Goal: Task Accomplishment & Management: Complete application form

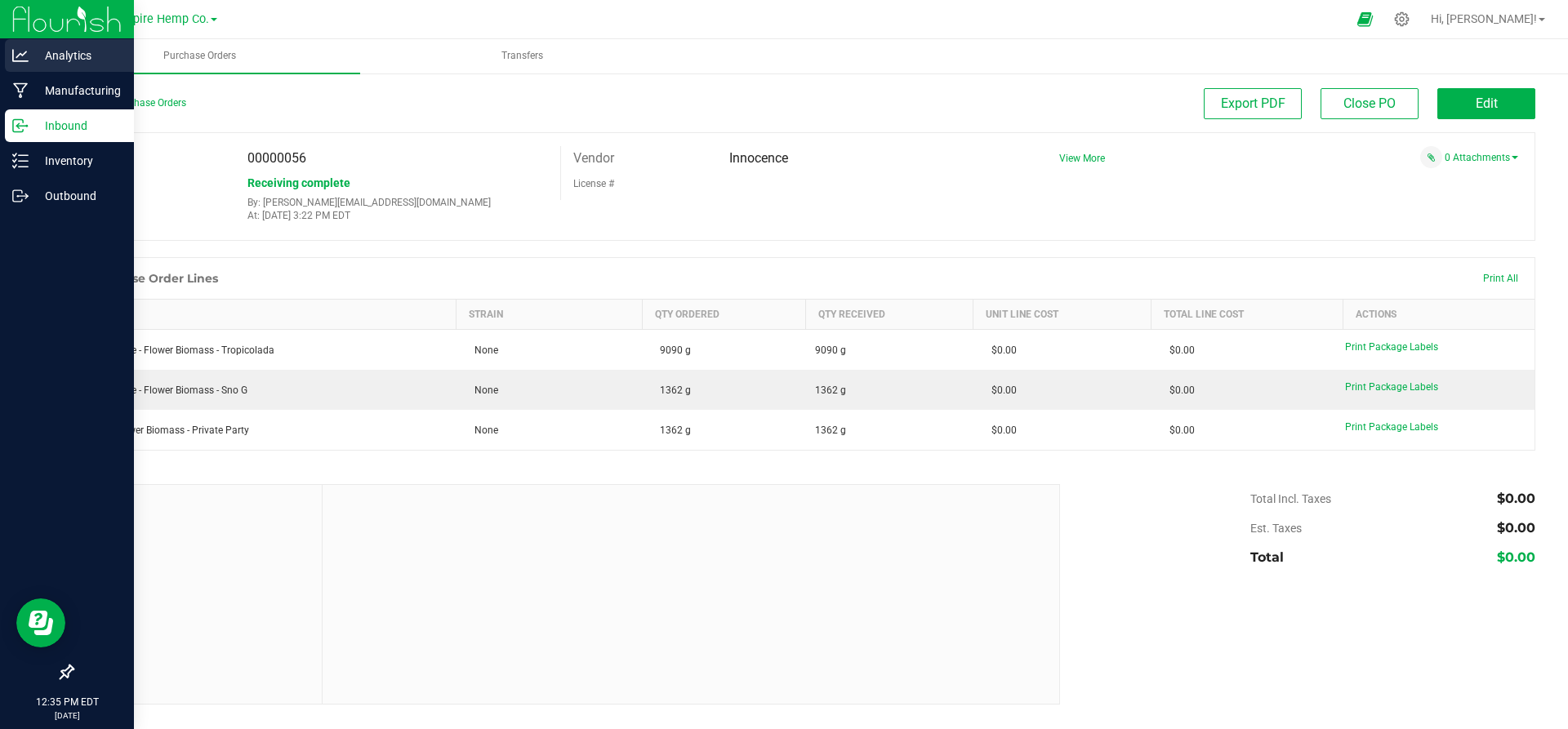
click at [19, 63] on icon at bounding box center [20, 56] width 16 height 16
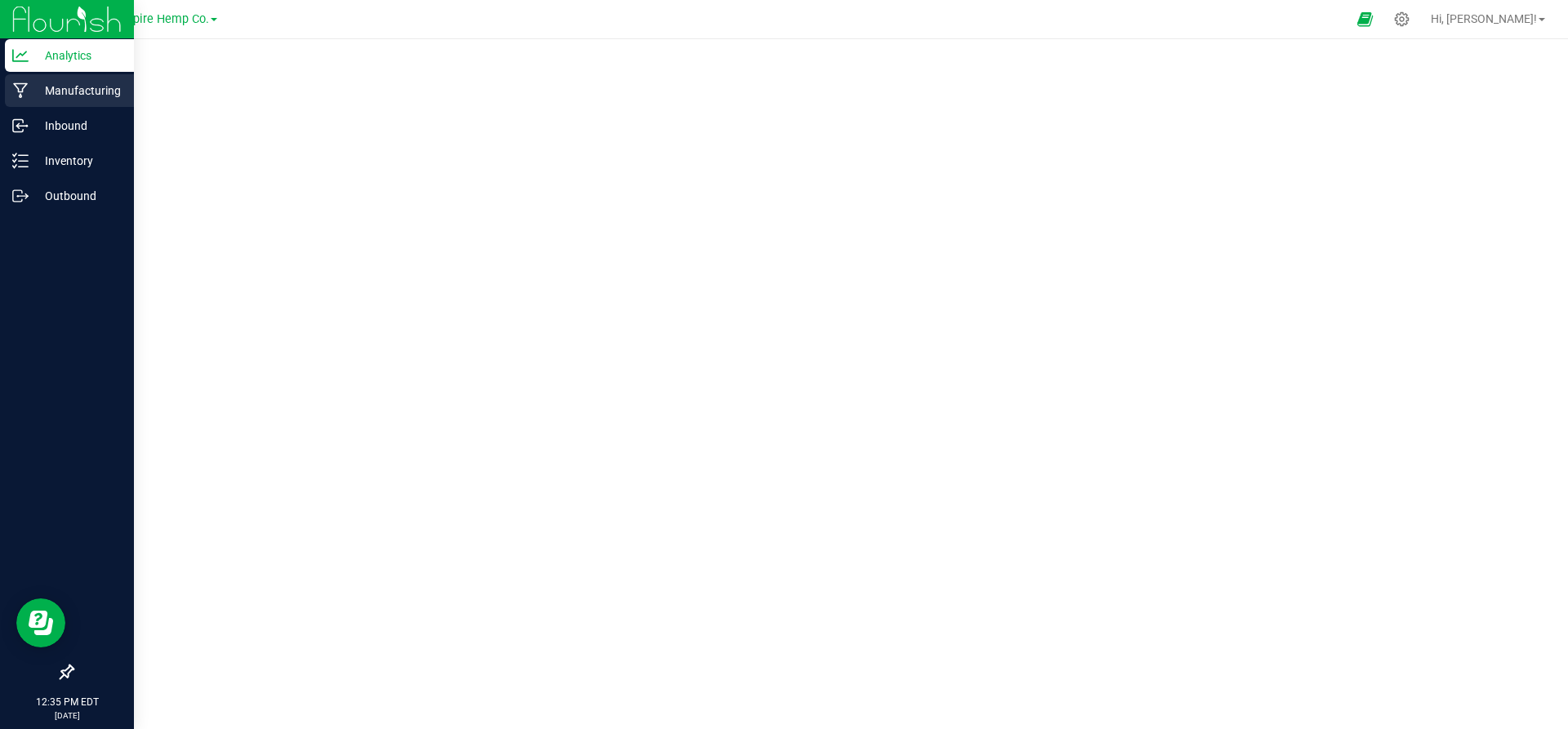
click at [96, 98] on p "Manufacturing" at bounding box center [77, 90] width 98 height 19
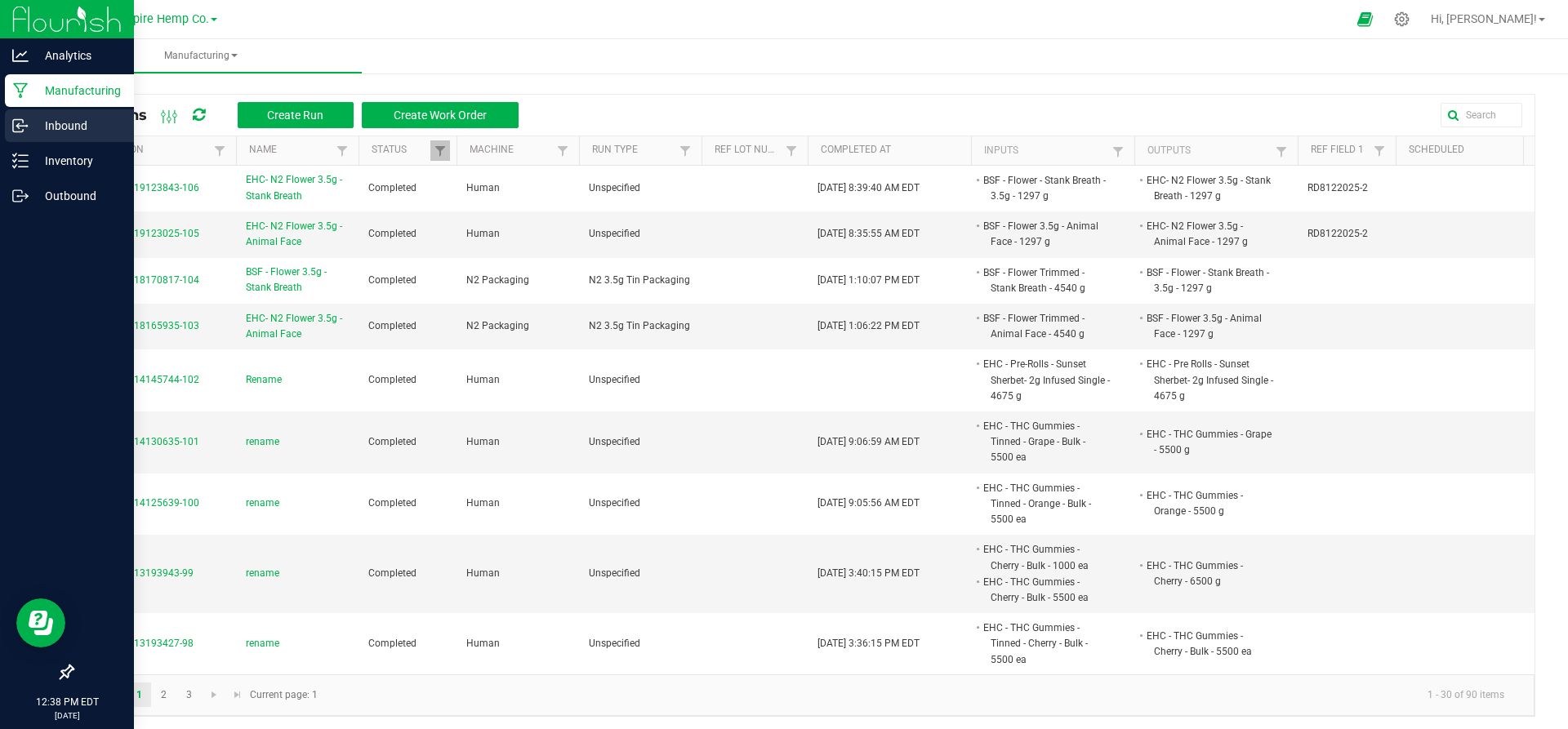
click at [70, 129] on p "Inbound" at bounding box center [77, 125] width 98 height 19
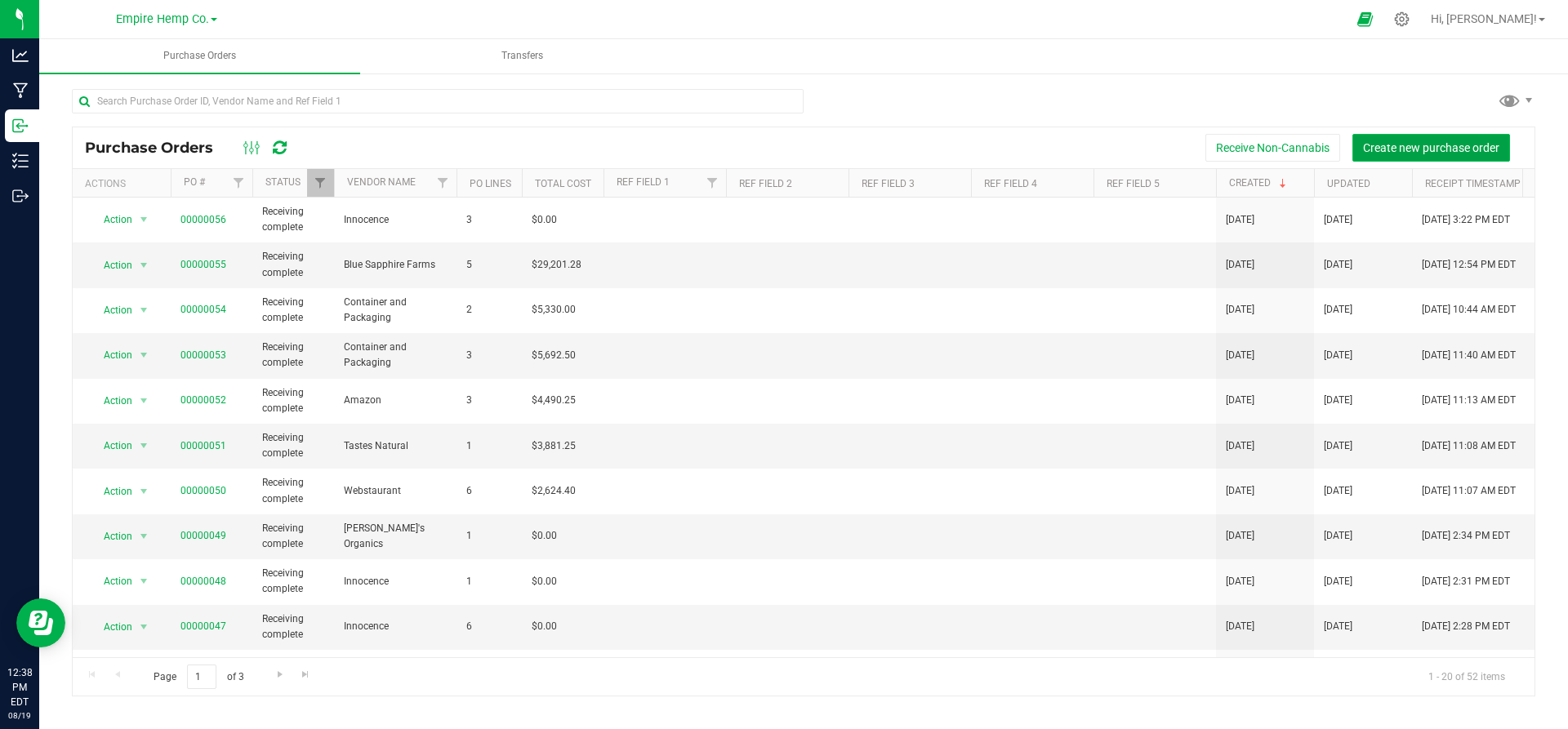
click at [1406, 148] on span "Create new purchase order" at bounding box center [1431, 147] width 136 height 13
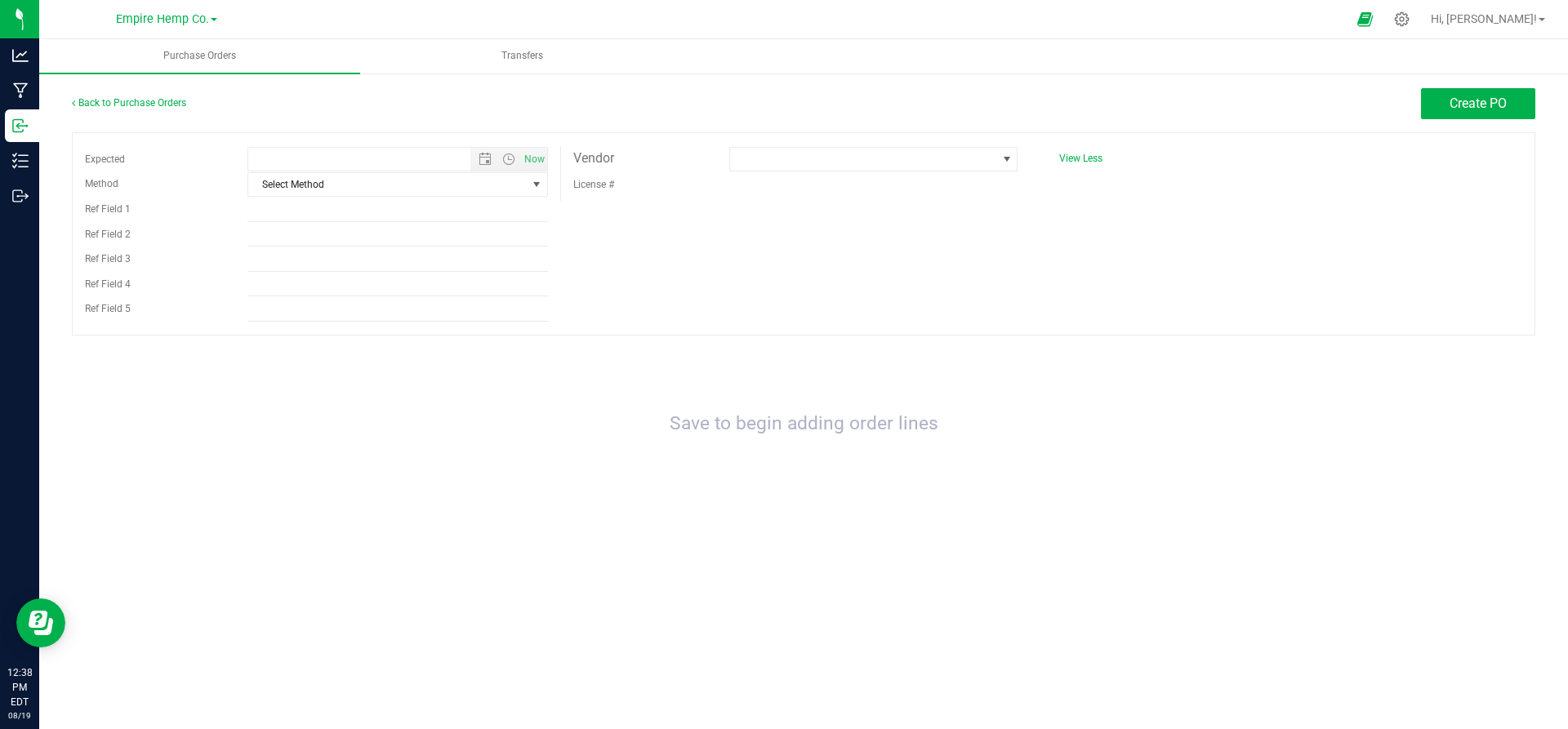
type input "[DATE] 12:38 PM"
click at [472, 185] on span "Select Method" at bounding box center [387, 184] width 278 height 23
click at [346, 368] on li "Other" at bounding box center [397, 358] width 299 height 25
click at [787, 164] on span at bounding box center [863, 158] width 267 height 23
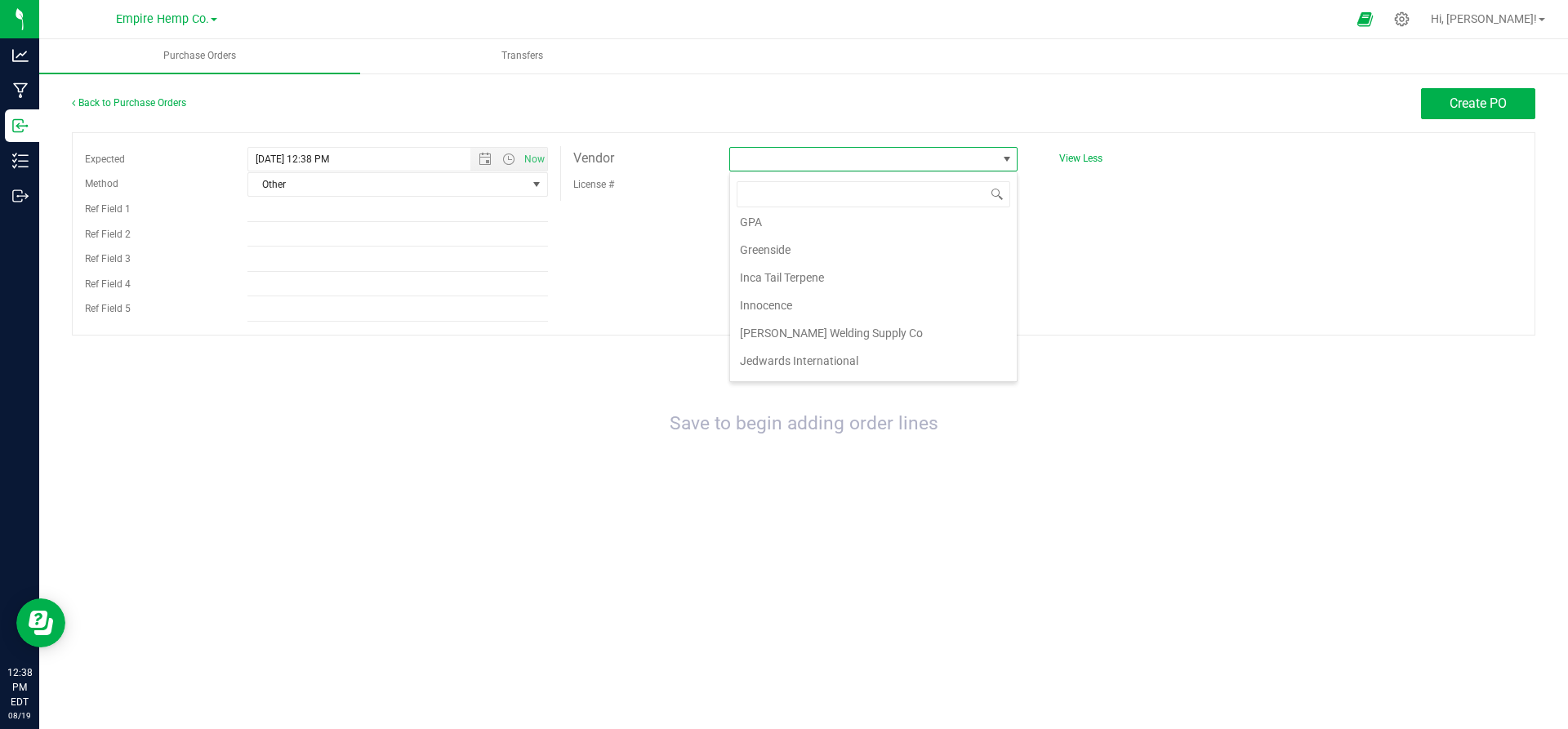
scroll to position [230, 0]
click at [774, 312] on li "Innocence" at bounding box center [873, 304] width 287 height 27
click at [1480, 117] on button "Create PO" at bounding box center [1478, 103] width 114 height 31
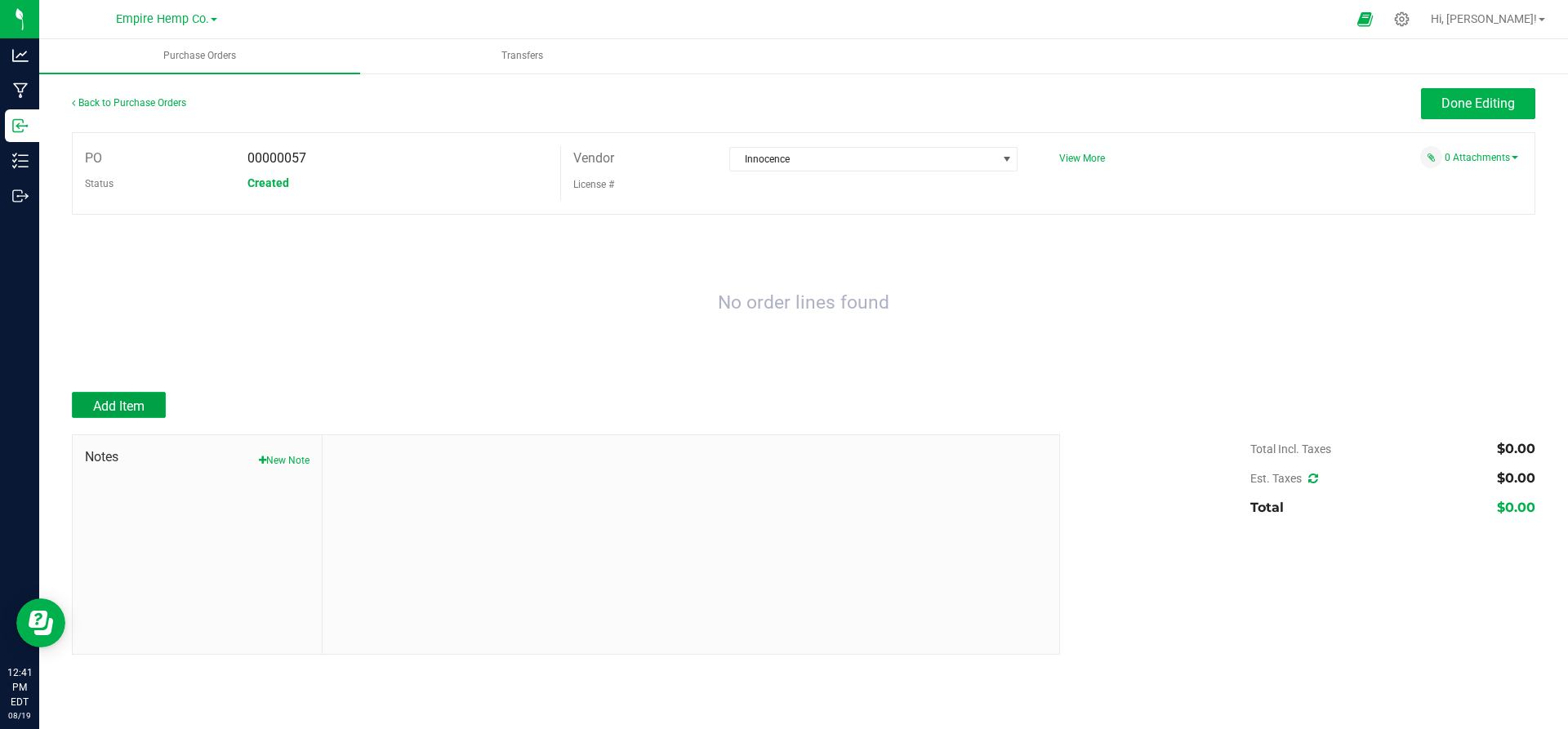
click at [131, 403] on span "Add Item" at bounding box center [119, 406] width 51 height 16
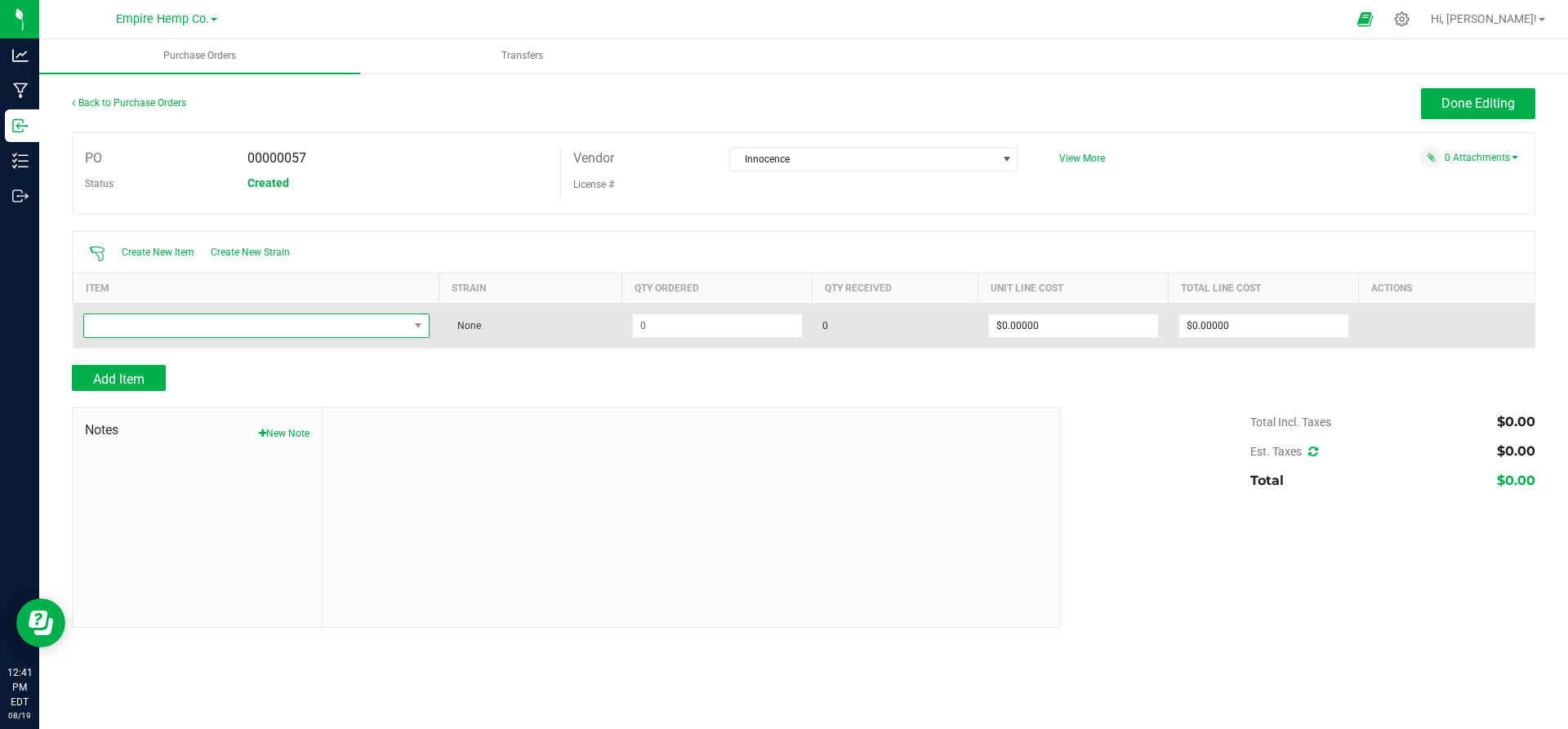
click at [154, 330] on span "NO DATA FOUND" at bounding box center [246, 325] width 324 height 23
type input "b"
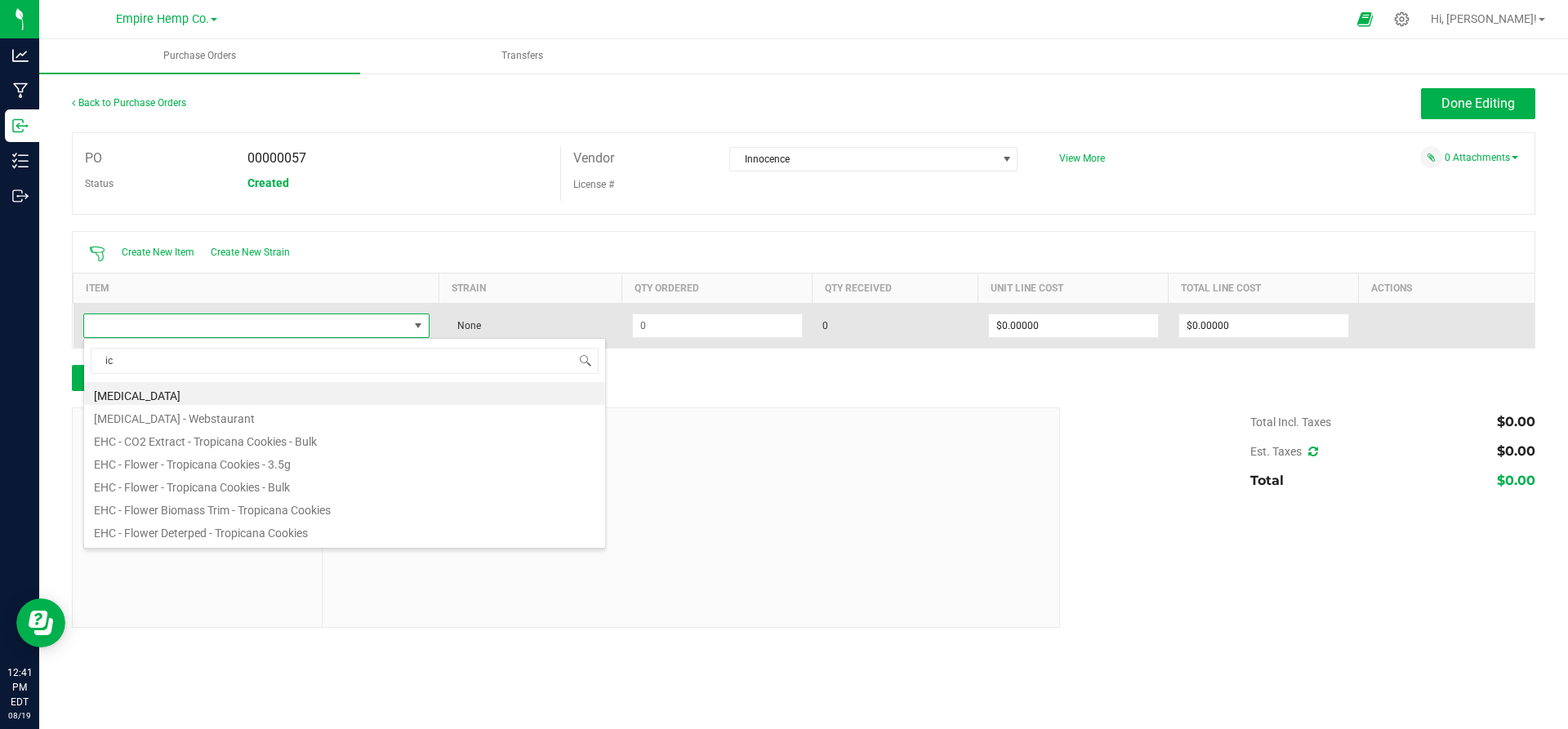
type input "i"
type input "berm"
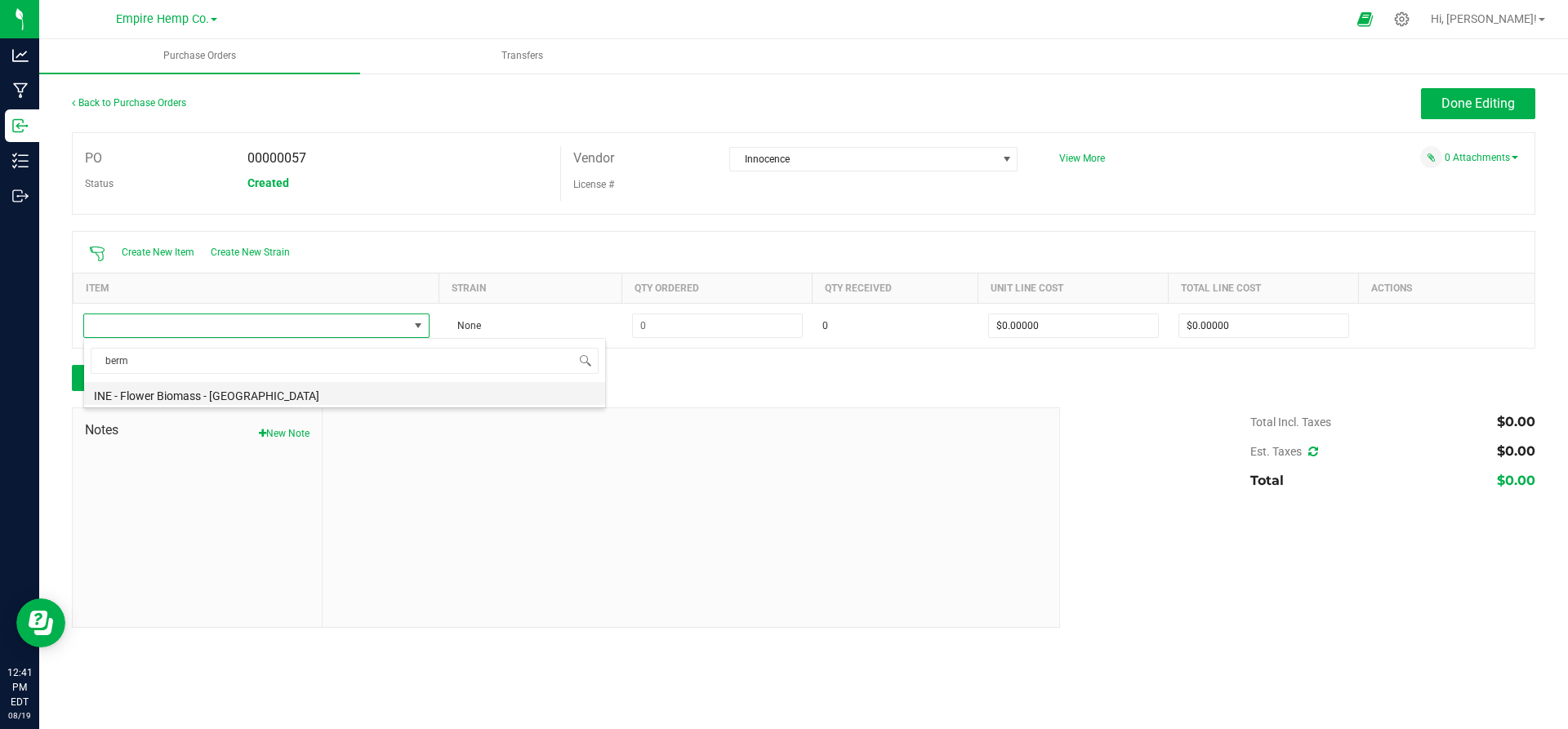
click at [164, 397] on li "INE - Flower Biomass - [GEOGRAPHIC_DATA]" at bounding box center [344, 393] width 521 height 23
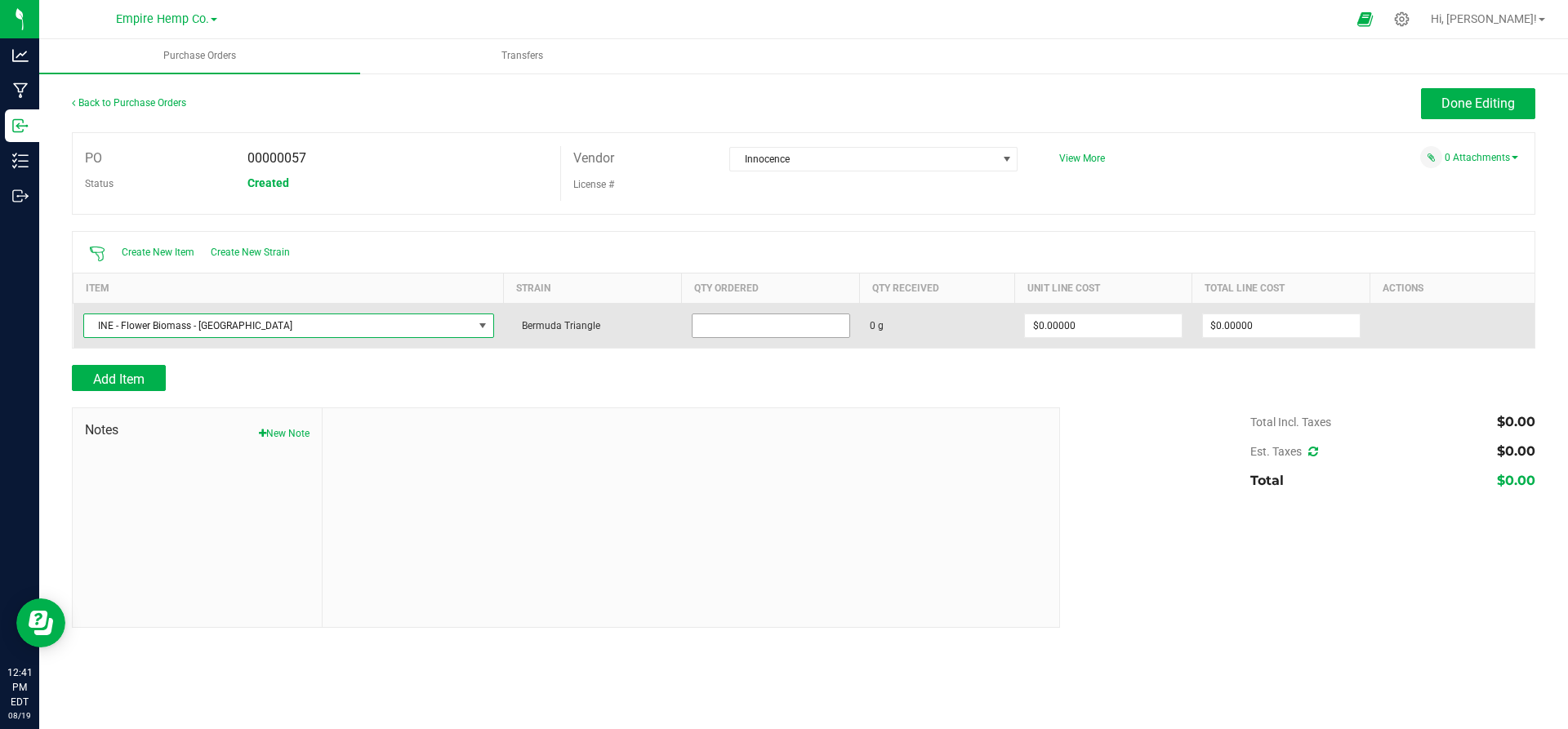
click at [742, 329] on input at bounding box center [770, 325] width 157 height 23
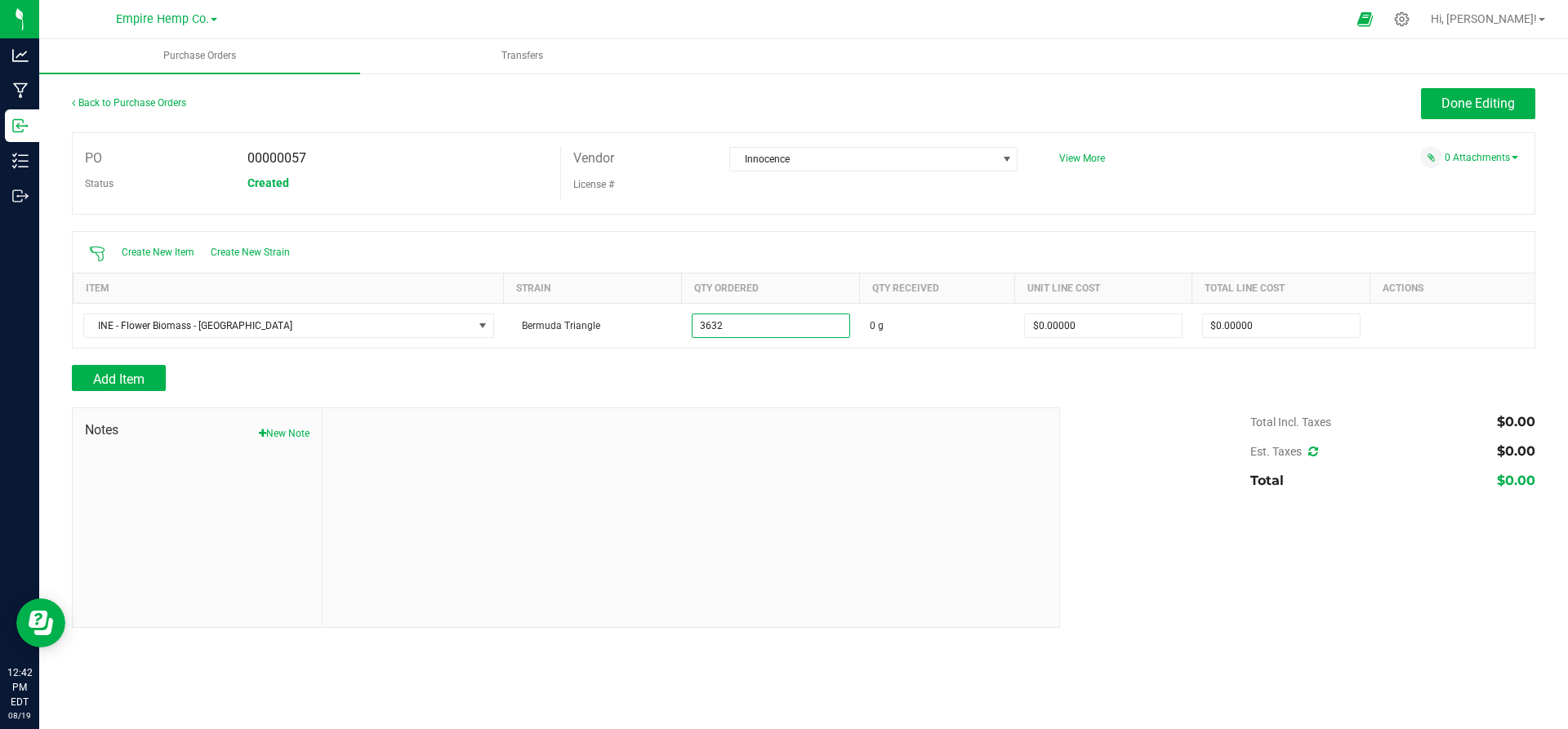
type input "3632.0000 g"
click at [1078, 369] on div "Add Item" at bounding box center [803, 378] width 1464 height 27
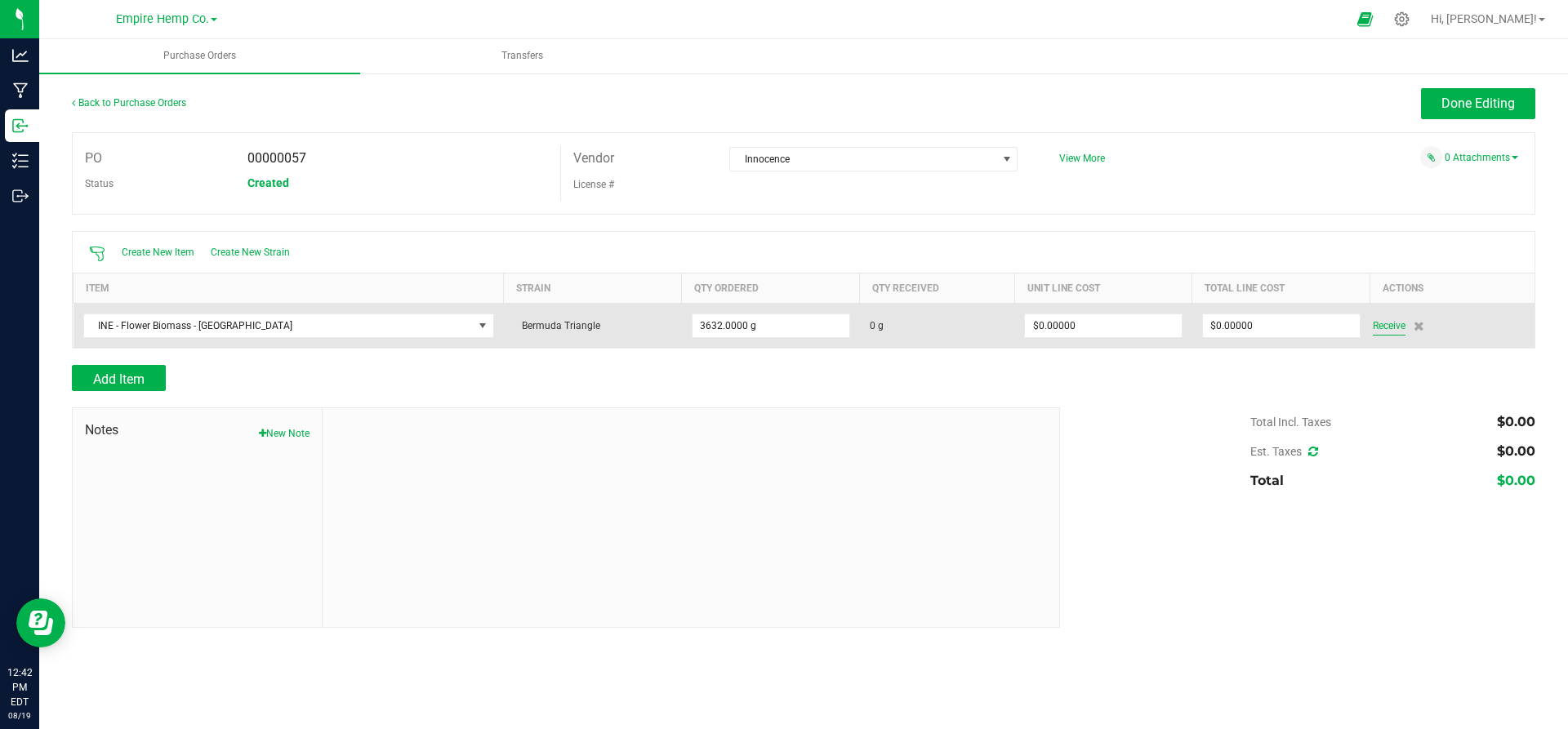
click at [1388, 324] on span "Receive" at bounding box center [1389, 325] width 33 height 19
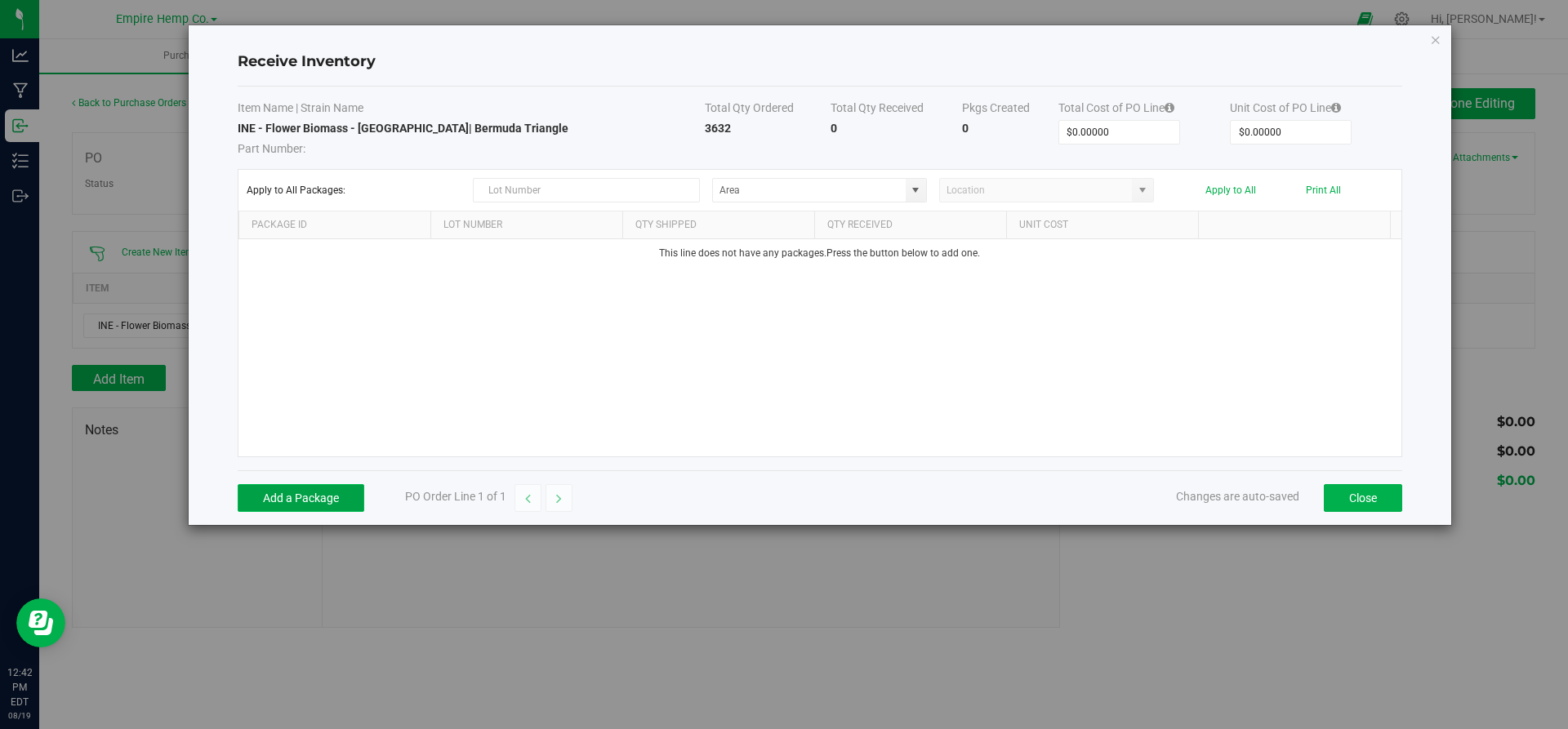
click at [321, 497] on button "Add a Package" at bounding box center [300, 498] width 126 height 27
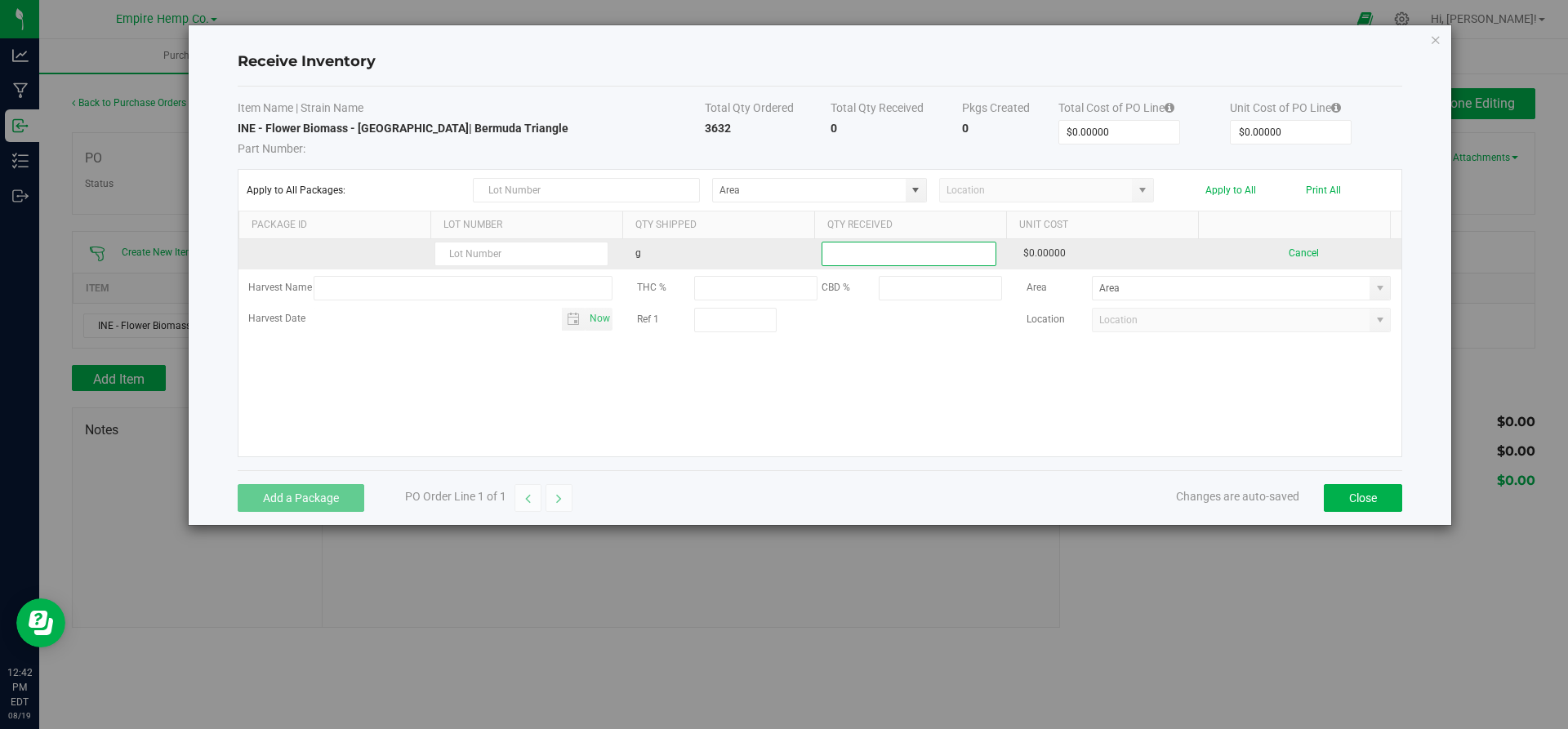
click at [933, 254] on input at bounding box center [909, 254] width 172 height 23
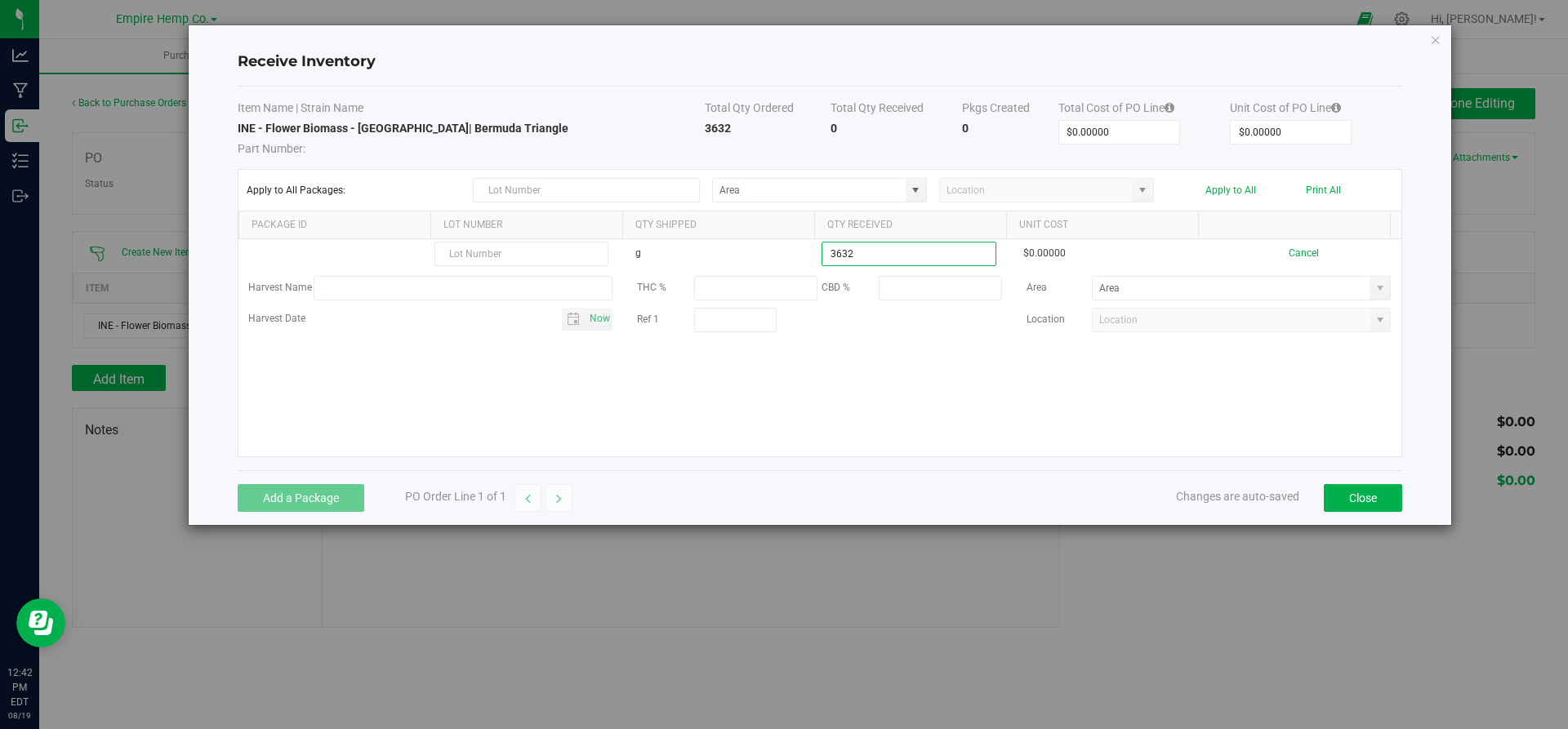
type input "3632.0000 g"
click at [1266, 402] on kendo-grid-list "g 3632.0000 g $0.00000 Cancel Harvest Name THC % CBD % Area Harvest Date Now Re…" at bounding box center [820, 347] width 1163 height 217
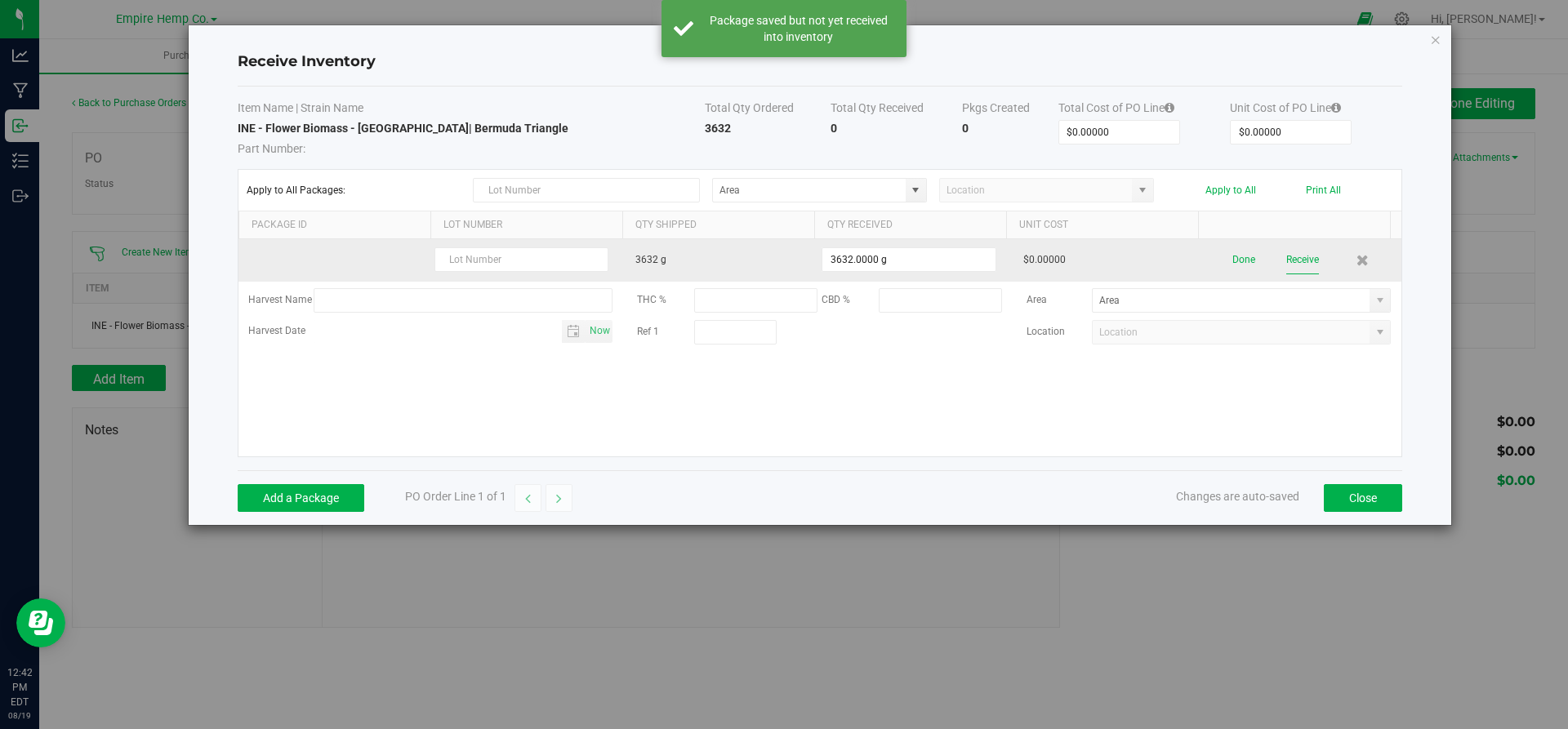
click at [1294, 256] on button "Receive" at bounding box center [1302, 259] width 33 height 28
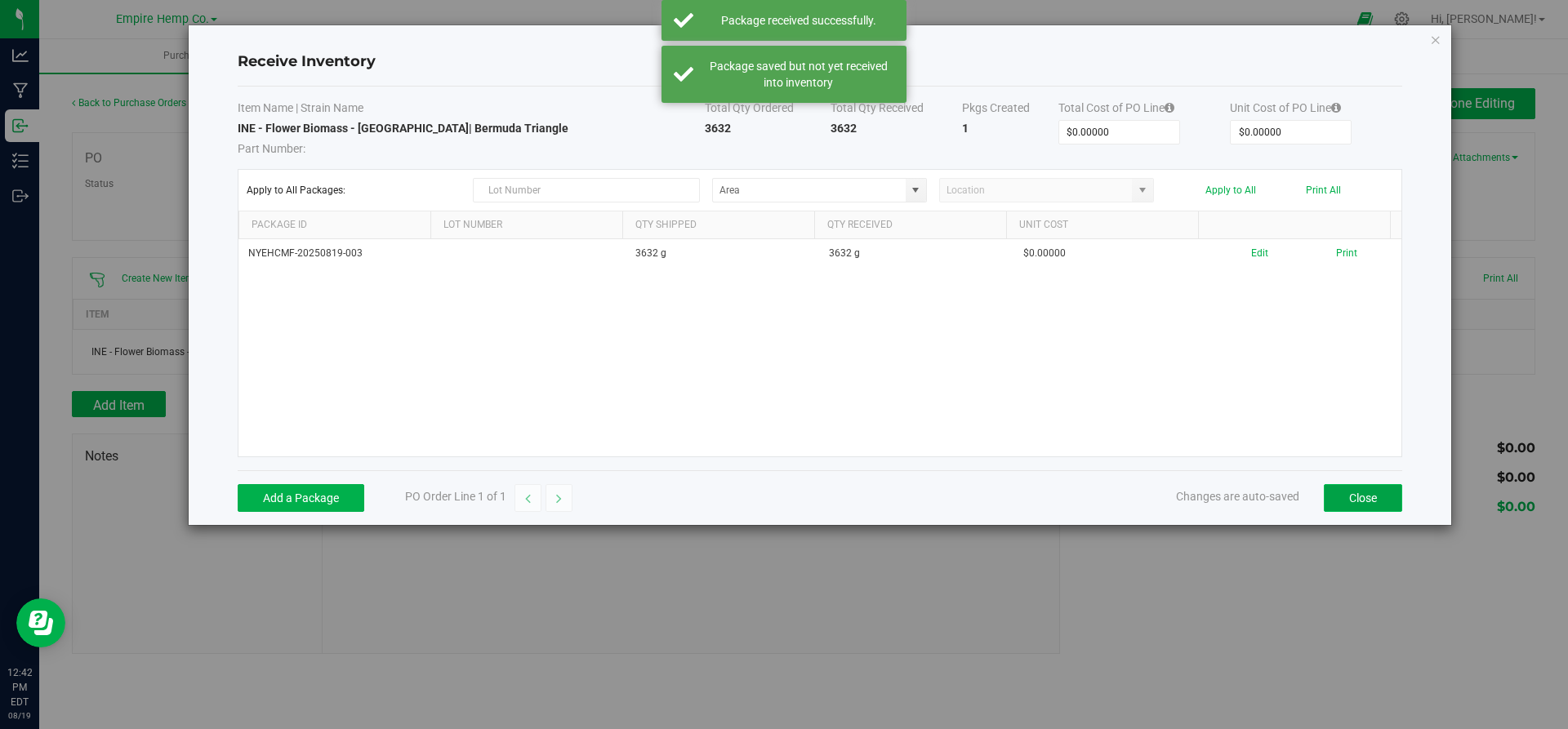
click at [1354, 506] on button "Close" at bounding box center [1364, 498] width 79 height 27
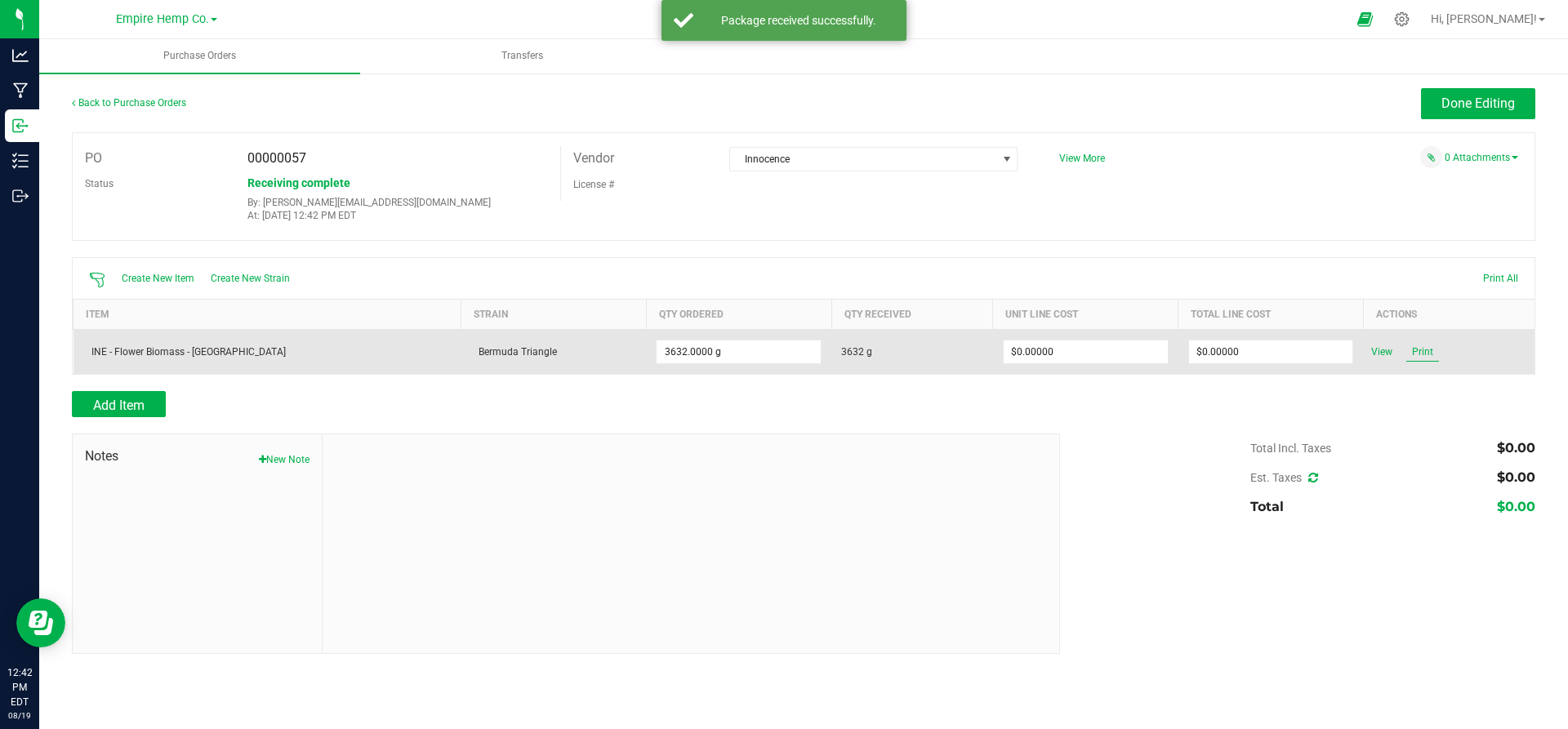
click at [1420, 352] on span "Print" at bounding box center [1423, 352] width 33 height 19
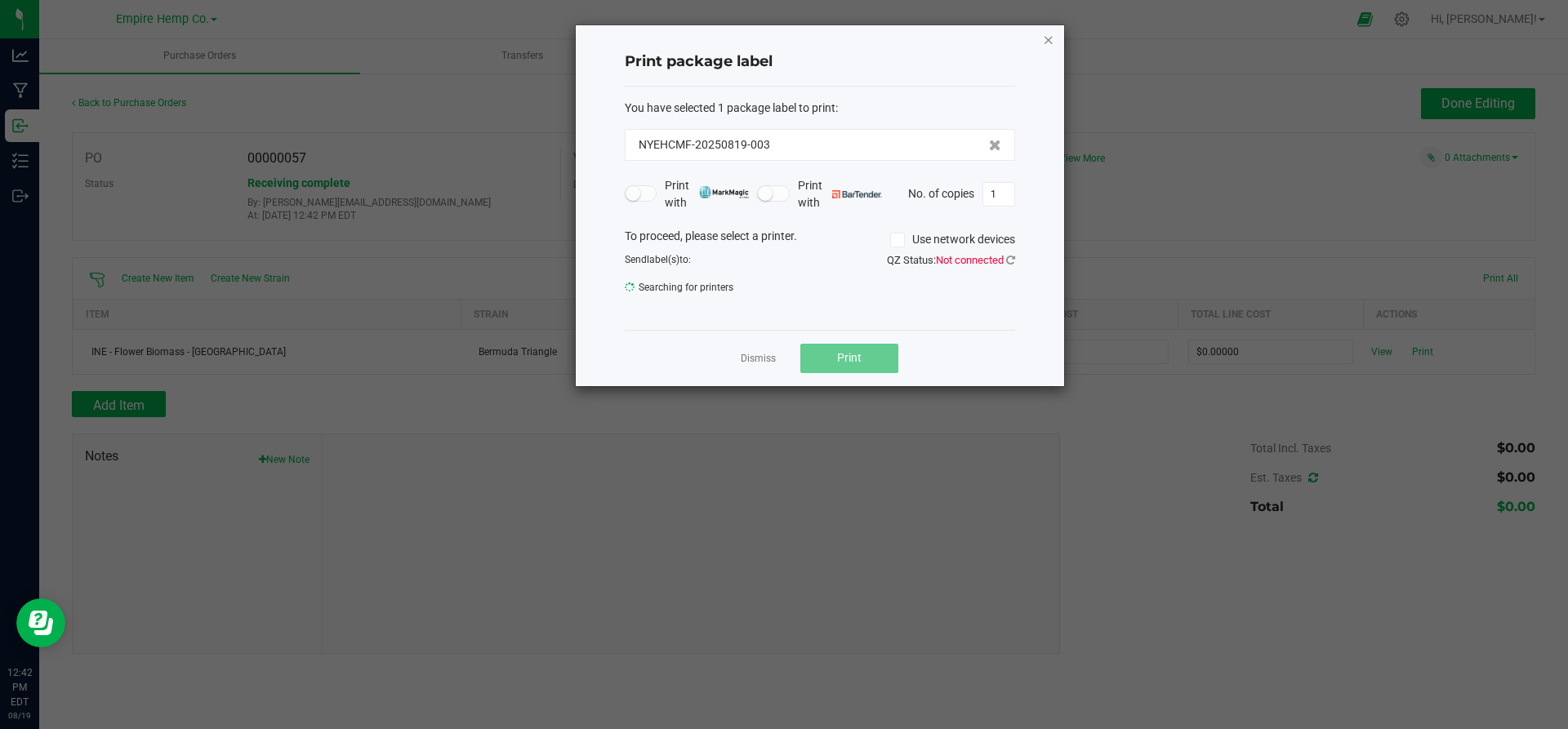
click at [1050, 37] on icon "button" at bounding box center [1049, 38] width 11 height 19
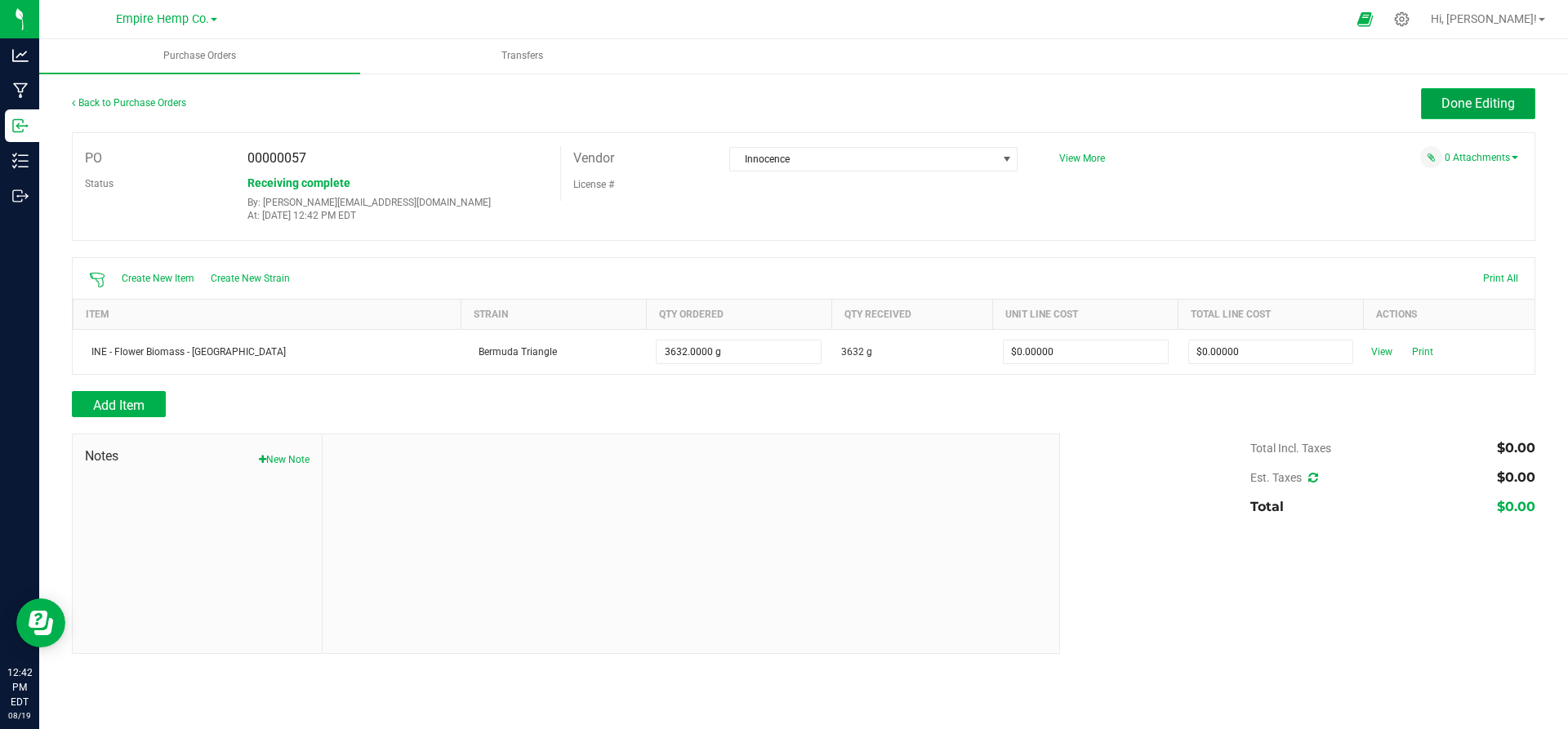
click at [1458, 95] on span "Done Editing" at bounding box center [1478, 103] width 73 height 16
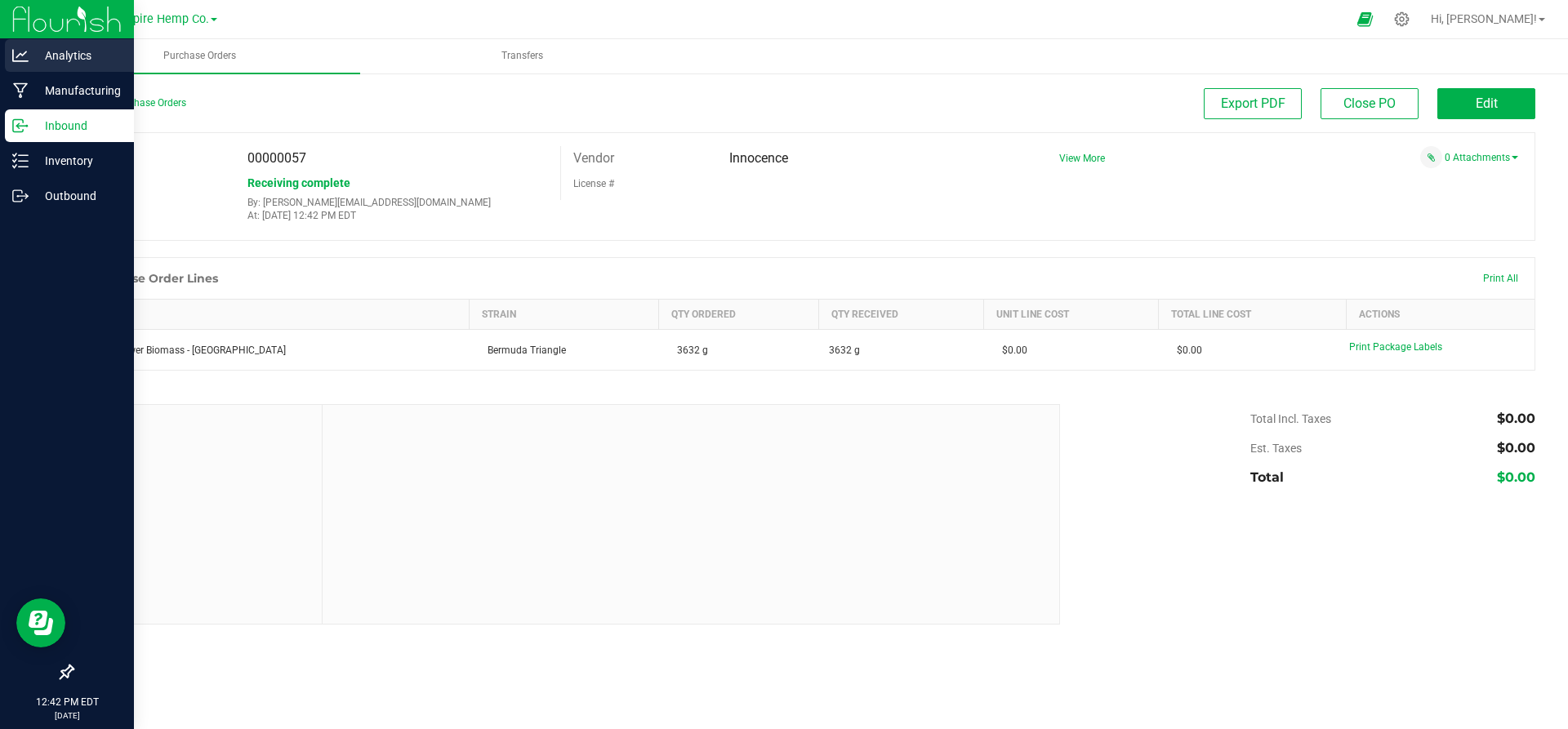
click at [13, 49] on icon at bounding box center [20, 56] width 16 height 16
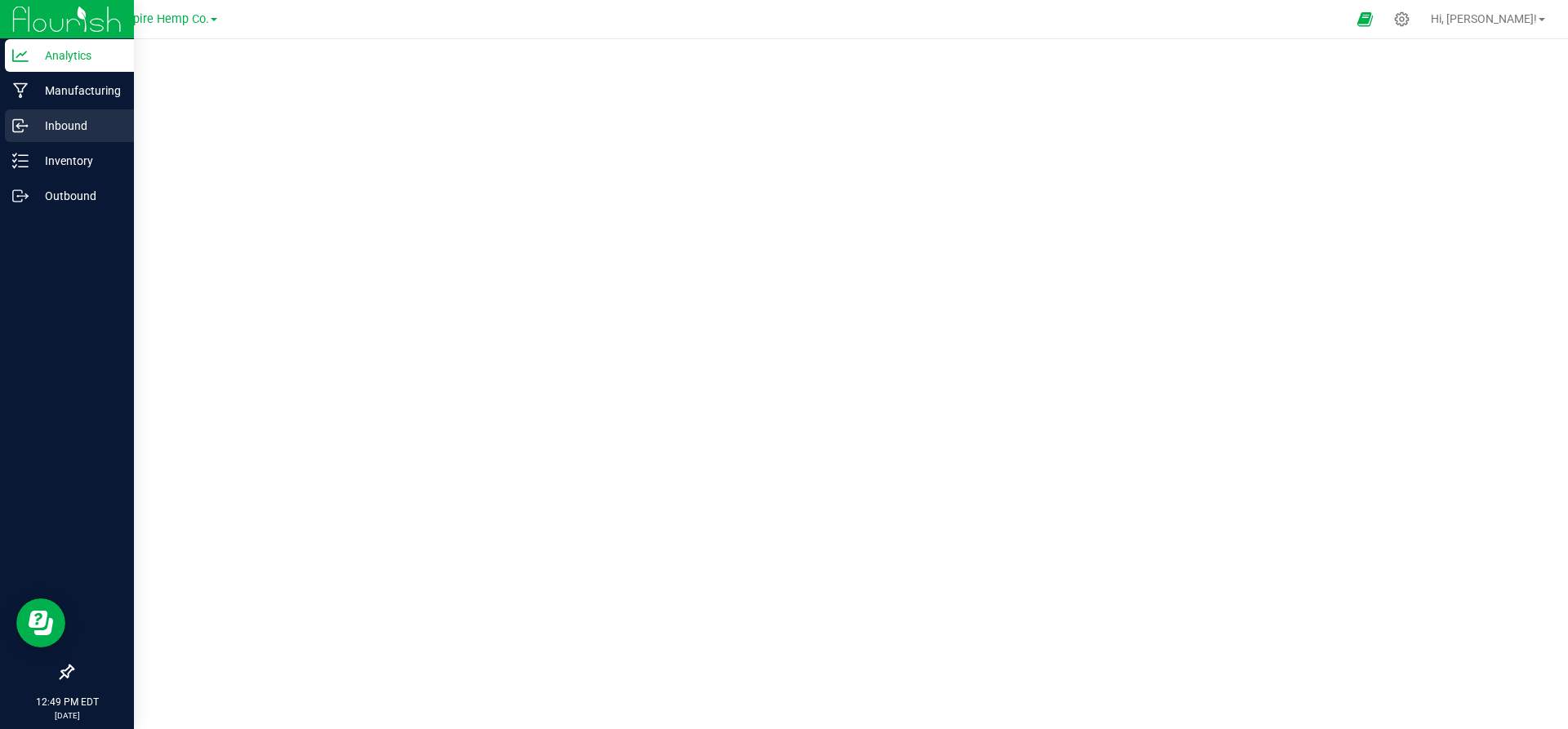
click at [33, 133] on p "Inbound" at bounding box center [77, 125] width 98 height 19
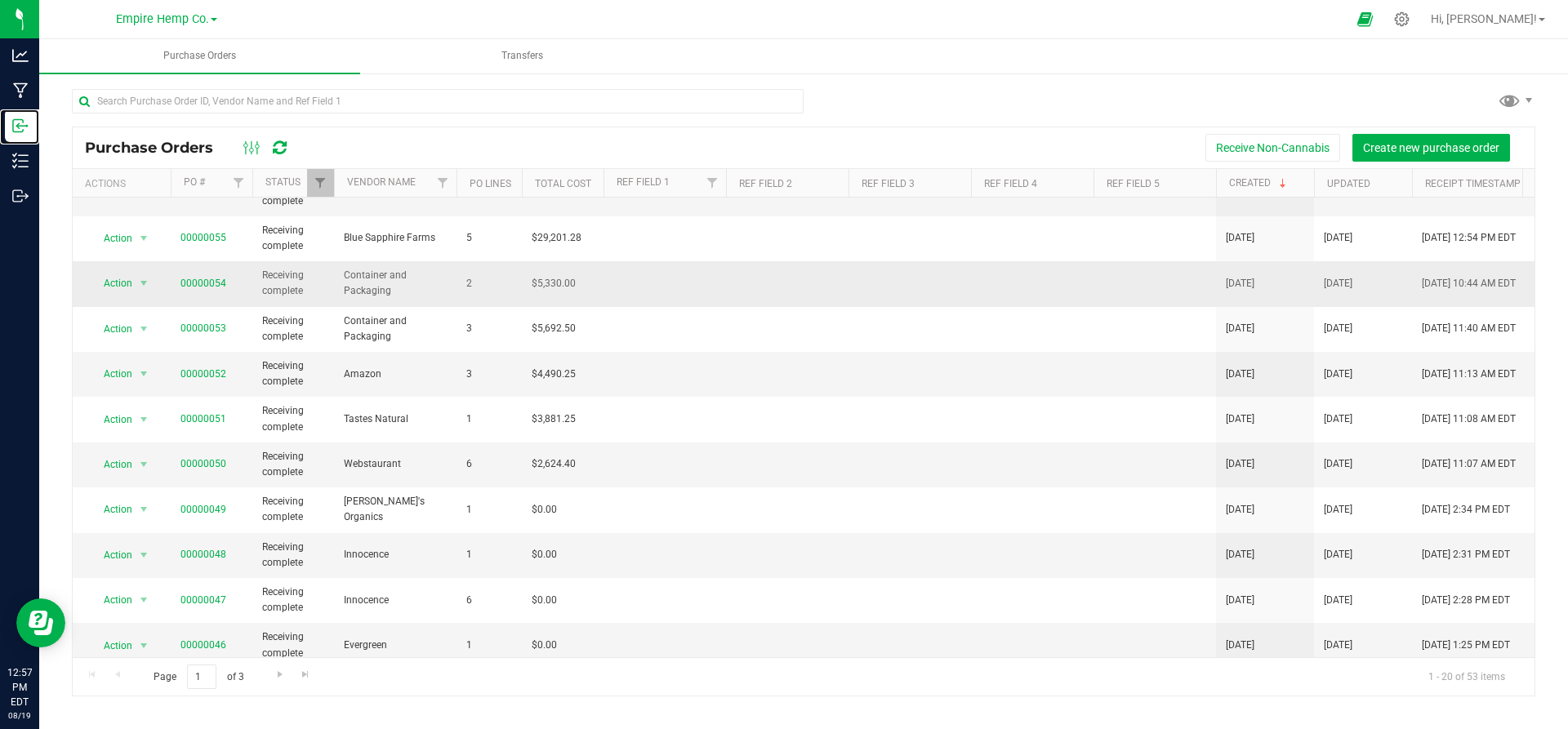
scroll to position [71, 0]
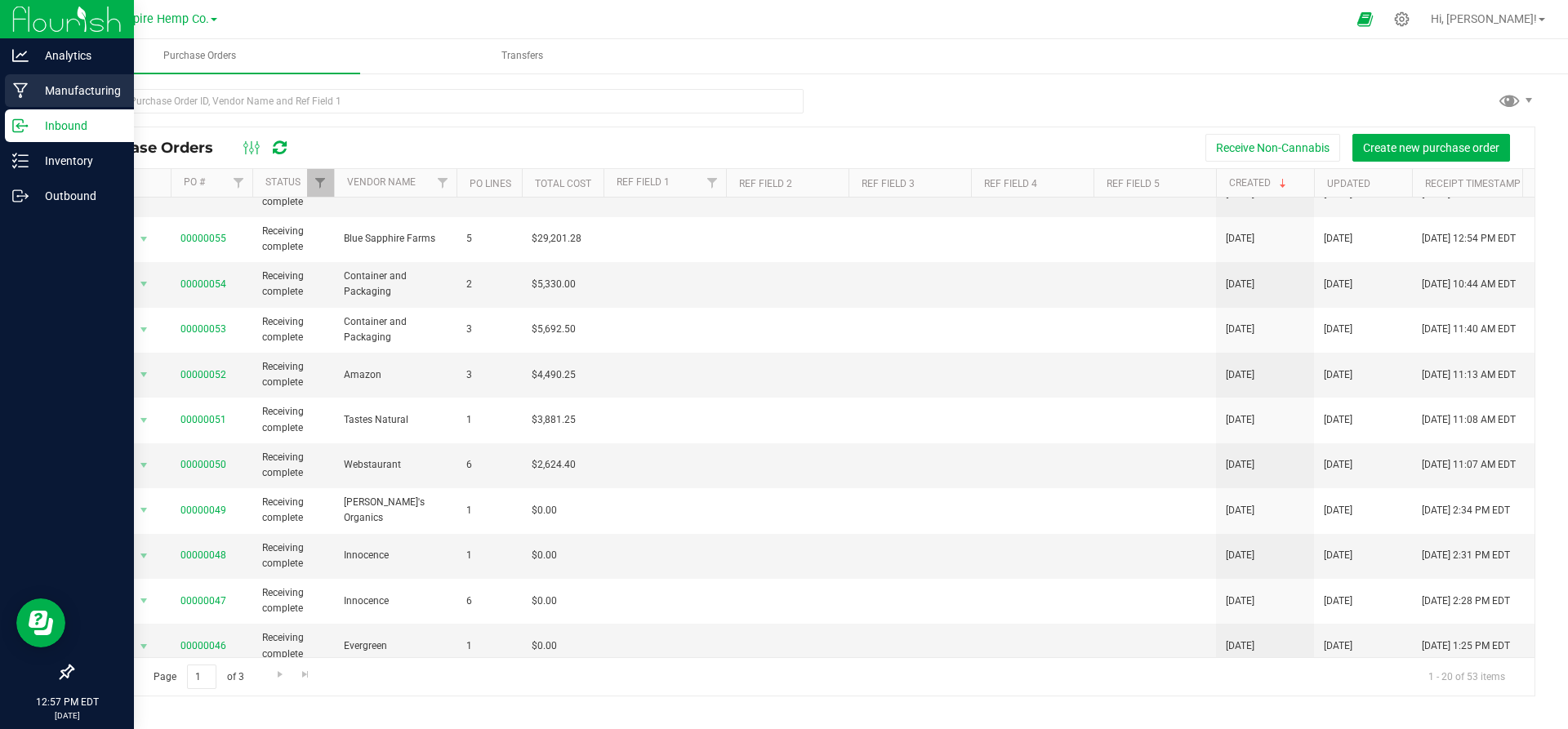
click at [27, 93] on icon at bounding box center [20, 91] width 16 height 16
